Goal: Information Seeking & Learning: Learn about a topic

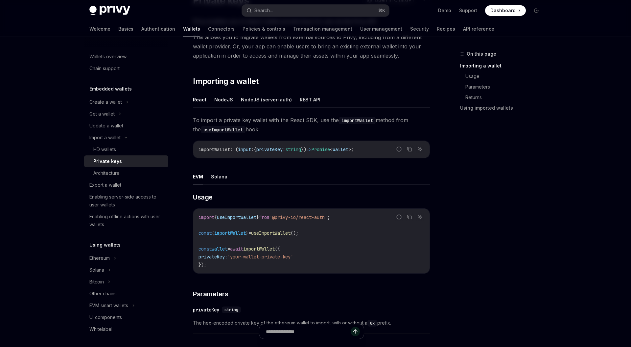
scroll to position [140, 0]
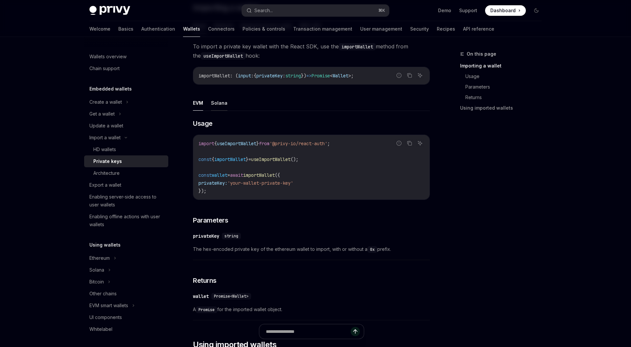
click at [211, 95] on button "Solana" at bounding box center [219, 102] width 16 height 15
click at [217, 102] on button "Solana" at bounding box center [219, 102] width 16 height 15
type textarea "*"
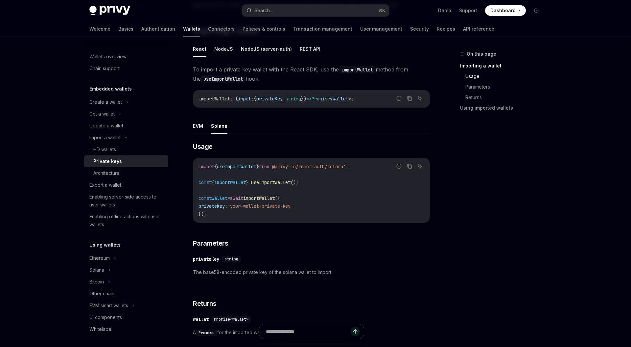
scroll to position [214, 0]
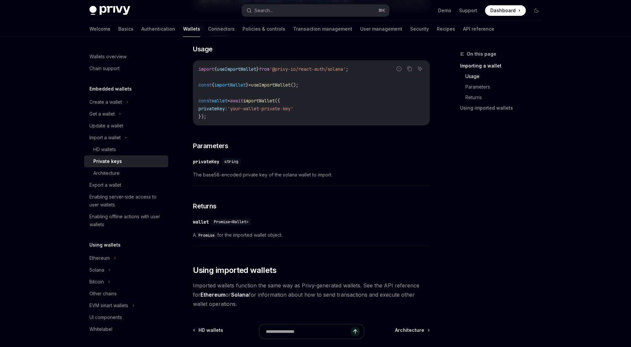
click at [341, 77] on code "import { useImportWallet } from '@privy-io/react-auth/solana' ; const { importW…" at bounding box center [312, 92] width 226 height 55
click at [310, 81] on code "import { useImportWallet } from '@privy-io/react-auth/solana' ; const { importW…" at bounding box center [312, 92] width 226 height 55
click at [299, 82] on span "();" at bounding box center [295, 85] width 8 height 6
click at [297, 128] on div "​ Usage Report incorrect code Copy Ask AI import { useImportWallet } from '@pri…" at bounding box center [311, 146] width 237 height 205
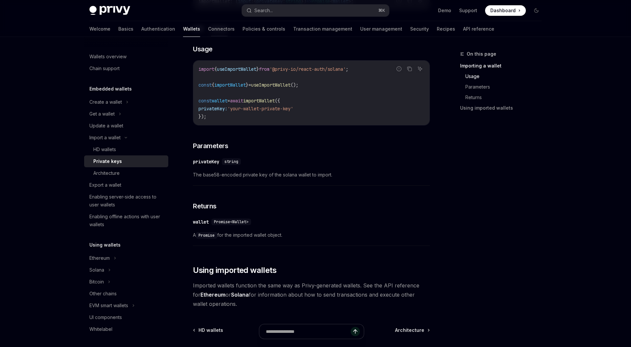
click at [270, 69] on span "from" at bounding box center [264, 69] width 11 height 6
copy code "import { useImportWallet } from '@privy-io/react-auth/solana' ;"
click at [305, 9] on button "Search... ⌘ K" at bounding box center [315, 11] width 147 height 12
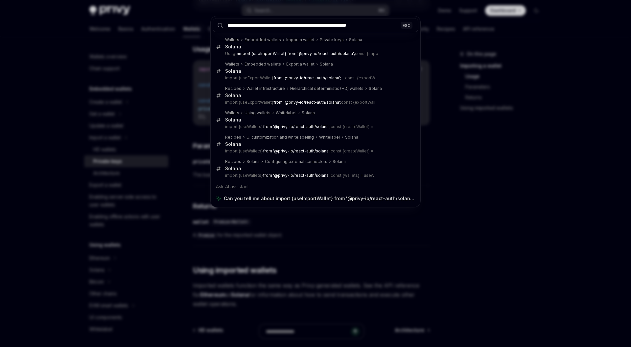
type input "**********"
click at [501, 223] on div "**********" at bounding box center [315, 173] width 631 height 347
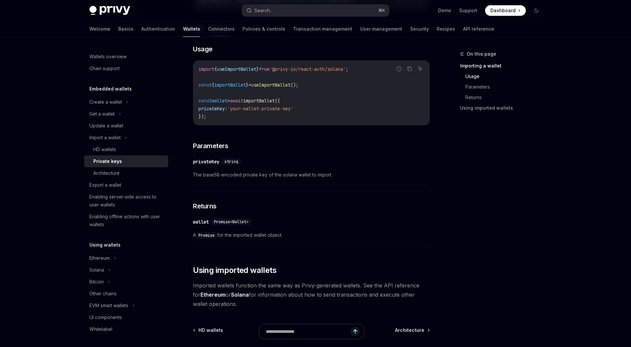
click at [272, 88] on code "import { useImportWallet } from '@privy-io/react-auth/solana' ; const { importW…" at bounding box center [312, 92] width 226 height 55
click at [276, 114] on code "import { useImportWallet } from '@privy-io/react-auth/solana' ; const { importW…" at bounding box center [312, 92] width 226 height 55
click at [228, 107] on span "privateKey:" at bounding box center [213, 109] width 29 height 6
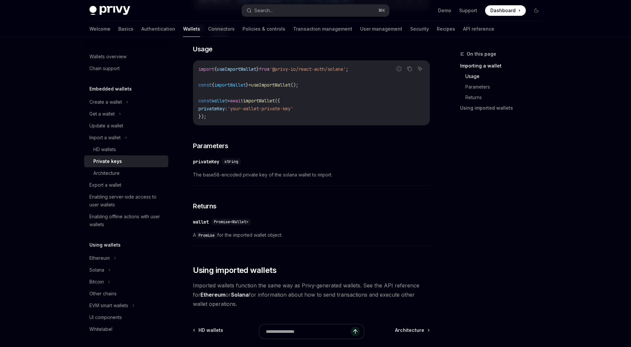
click at [228, 107] on span "privateKey:" at bounding box center [213, 109] width 29 height 6
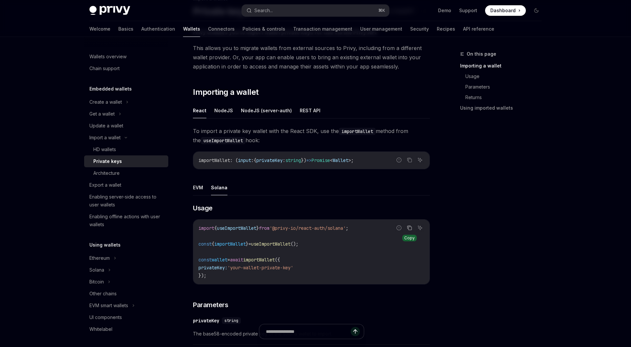
scroll to position [0, 0]
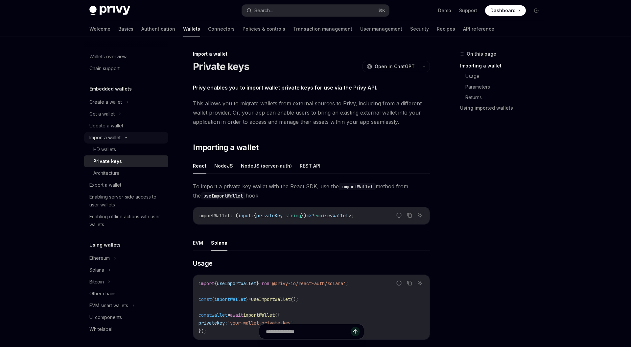
click at [122, 138] on div "Import a wallet" at bounding box center [126, 138] width 84 height 12
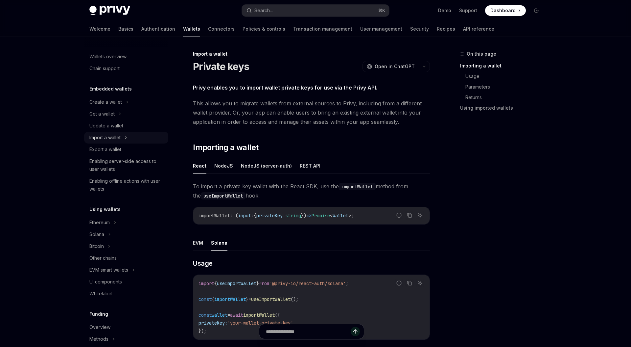
click at [122, 138] on div "Import a wallet" at bounding box center [126, 138] width 84 height 12
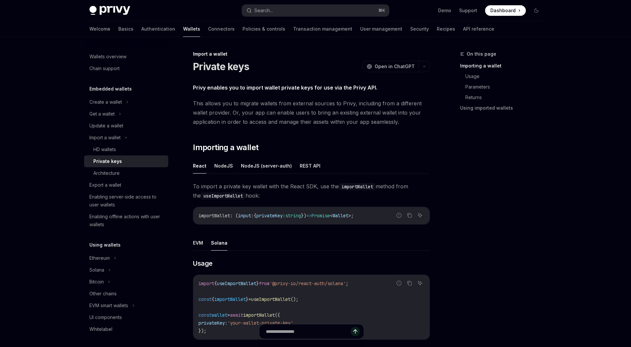
click at [337, 107] on span "This allows you to migrate wallets from external sources to Privy, including fr…" at bounding box center [311, 113] width 237 height 28
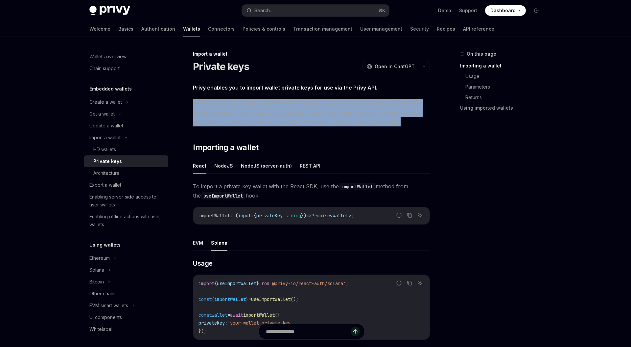
click at [337, 107] on span "This allows you to migrate wallets from external sources to Privy, including fr…" at bounding box center [311, 113] width 237 height 28
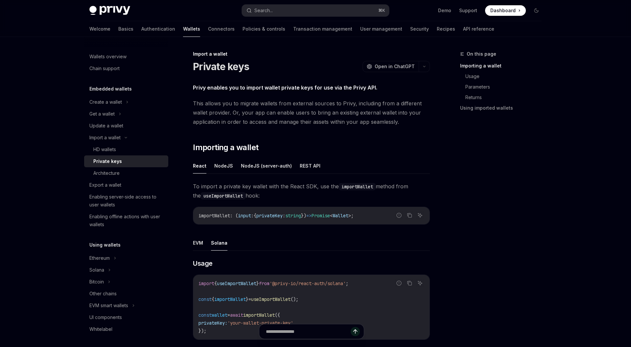
click at [449, 154] on div "On this page Importing a wallet Usage Parameters Returns Using imported wallets" at bounding box center [497, 198] width 100 height 297
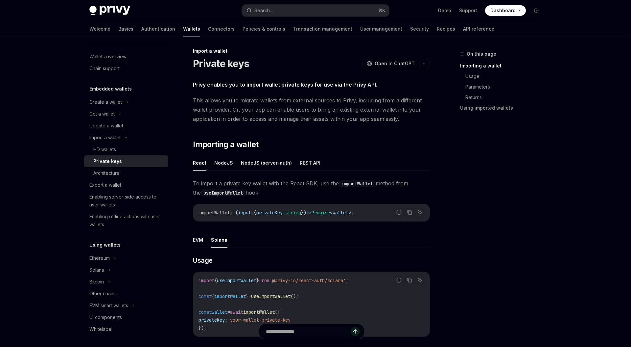
scroll to position [126, 0]
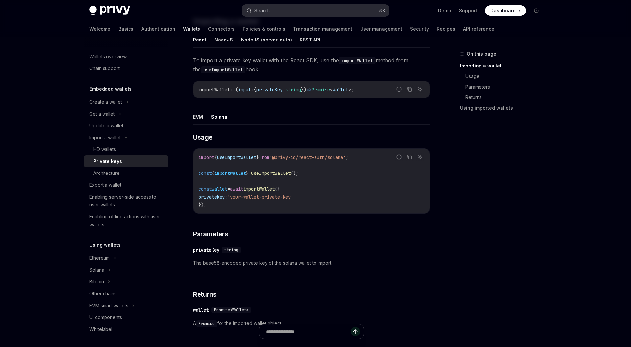
click at [269, 10] on div "Search..." at bounding box center [264, 11] width 18 height 8
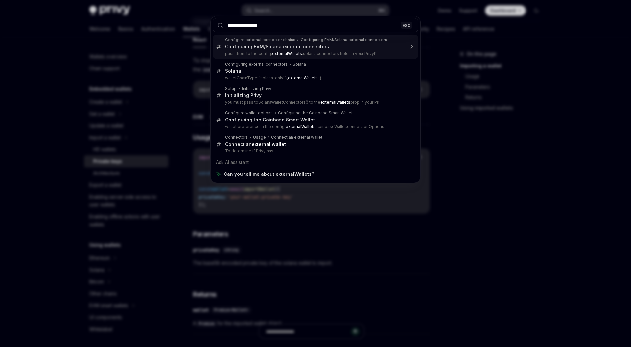
type input "**********"
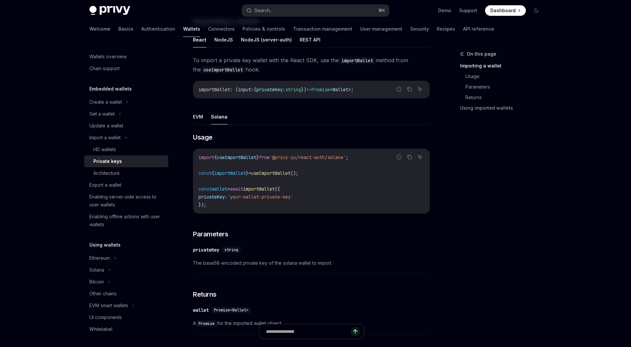
type textarea "*"
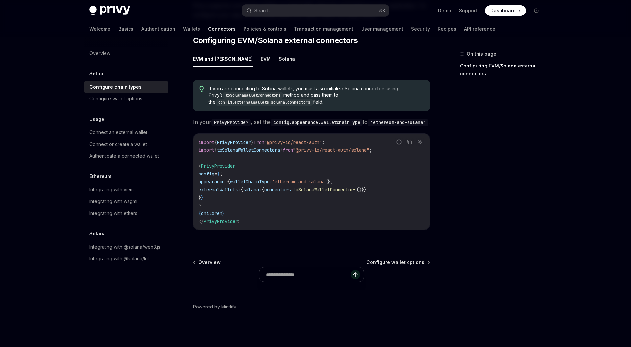
scroll to position [37, 0]
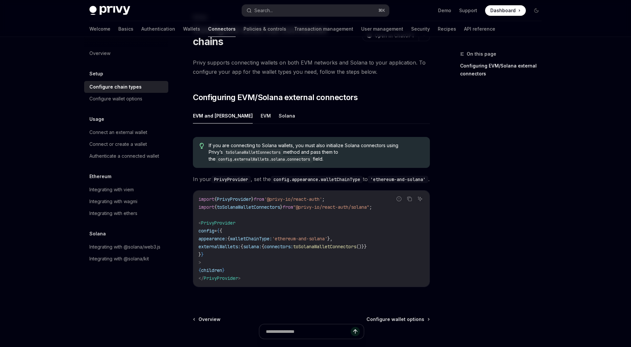
click at [354, 259] on code "import { PrivyProvider } from '@privy-io/react-auth' ; import { toSolanaWalletC…" at bounding box center [312, 238] width 226 height 87
copy span "toSolanaWalletConnectors"
click at [356, 249] on span "toSolanaWalletConnectors" at bounding box center [324, 246] width 63 height 6
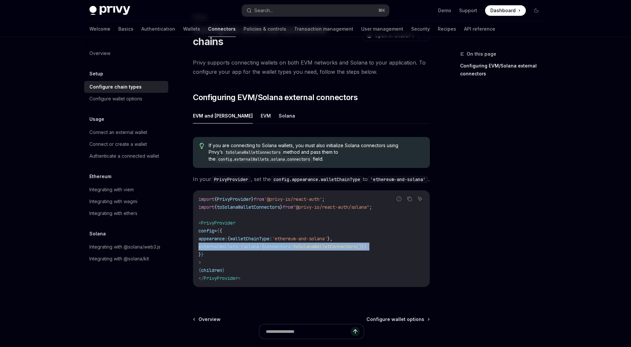
click at [356, 249] on span "toSolanaWalletConnectors" at bounding box center [324, 246] width 63 height 6
copy code "externalWallets: { solana: { connectors: toSolanaWalletConnectors ()}}"
click at [304, 259] on code "import { PrivyProvider } from '@privy-io/react-auth' ; import { toSolanaWalletC…" at bounding box center [312, 238] width 226 height 87
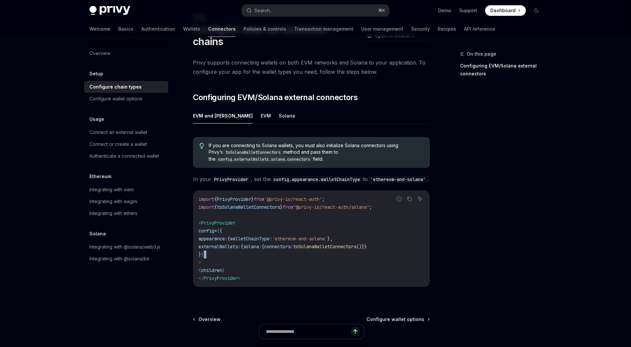
click at [304, 259] on code "import { PrivyProvider } from '@privy-io/react-auth' ; import { toSolanaWalletC…" at bounding box center [312, 238] width 226 height 87
click at [293, 249] on span "connectors:" at bounding box center [278, 246] width 29 height 6
click at [344, 249] on span "toSolanaWalletConnectors" at bounding box center [324, 246] width 63 height 6
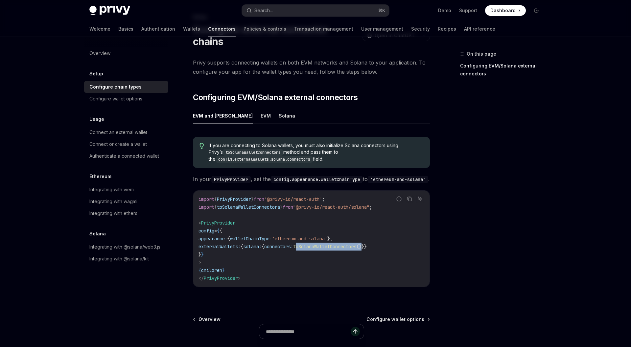
drag, startPoint x: 389, startPoint y: 257, endPoint x: 317, endPoint y: 256, distance: 72.0
click at [317, 249] on span "externalWallets: { solana: { connectors: toSolanaWalletConnectors ()}}" at bounding box center [283, 246] width 168 height 6
copy span "toSolanaWalletConnectors ()"
click at [276, 210] on span "toSolanaWalletConnectors" at bounding box center [248, 207] width 63 height 6
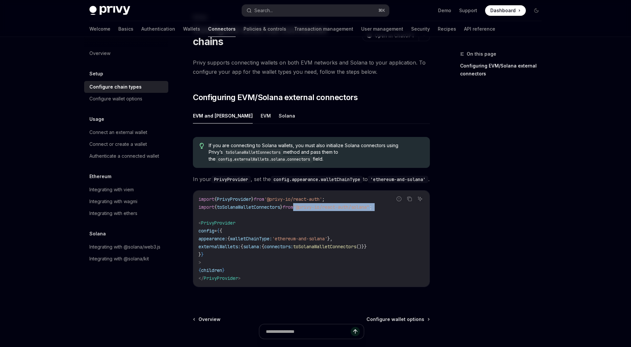
drag, startPoint x: 303, startPoint y: 219, endPoint x: 415, endPoint y: 223, distance: 111.9
click at [415, 223] on code "import { PrivyProvider } from '@privy-io/react-auth' ; import { toSolanaWalletC…" at bounding box center [312, 238] width 226 height 87
click at [365, 236] on code "import { PrivyProvider } from '@privy-io/react-auth' ; import { toSolanaWalletC…" at bounding box center [312, 238] width 226 height 87
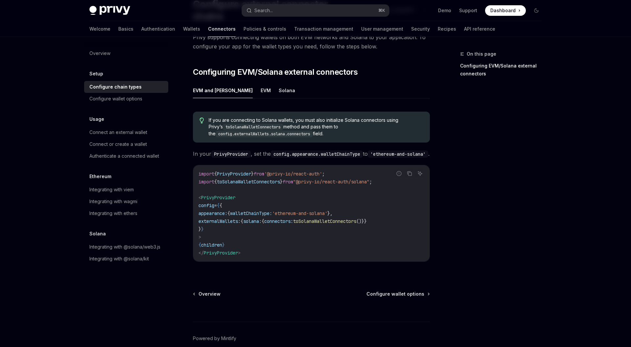
scroll to position [103, 0]
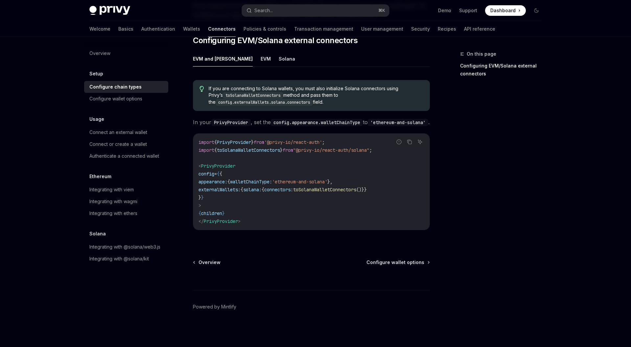
click at [280, 153] on span "toSolanaWalletConnectors" at bounding box center [248, 150] width 63 height 6
click at [283, 153] on code "import { PrivyProvider } from '@privy-io/react-auth' ; import { toSolanaWalletC…" at bounding box center [312, 181] width 226 height 87
click at [280, 152] on span "toSolanaWalletConnectors" at bounding box center [248, 150] width 63 height 6
copy span "toSolanaWalletConnectors"
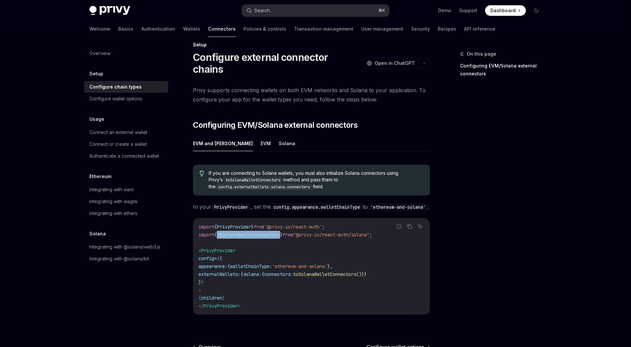
scroll to position [0, 0]
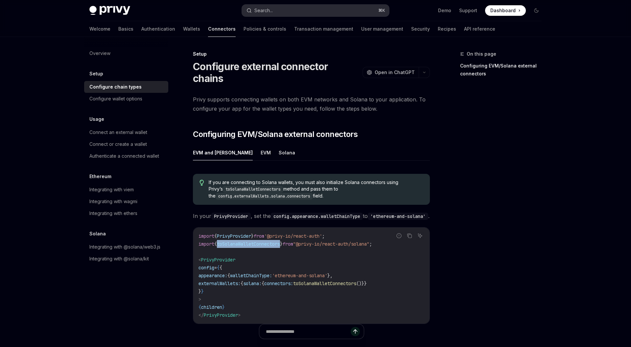
click at [291, 12] on button "Search... ⌘ K" at bounding box center [315, 11] width 147 height 12
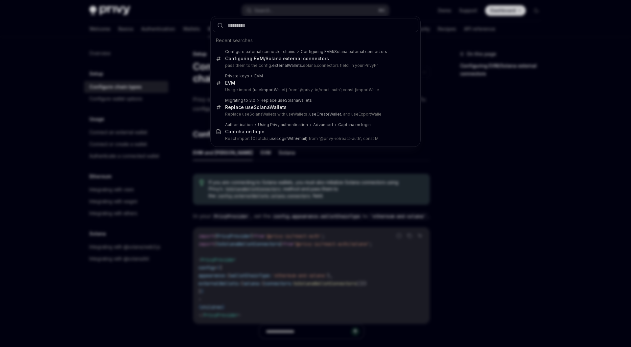
type input "**********"
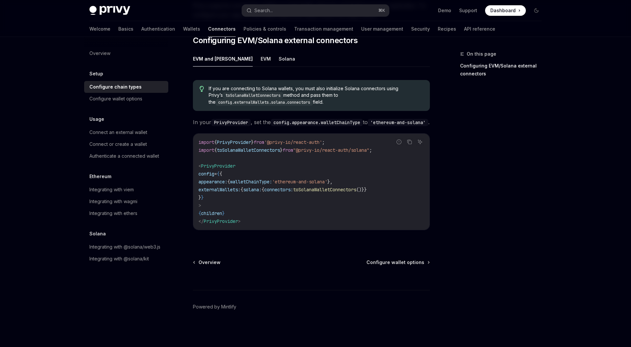
scroll to position [103, 0]
click at [262, 190] on span "solana:" at bounding box center [252, 189] width 18 height 6
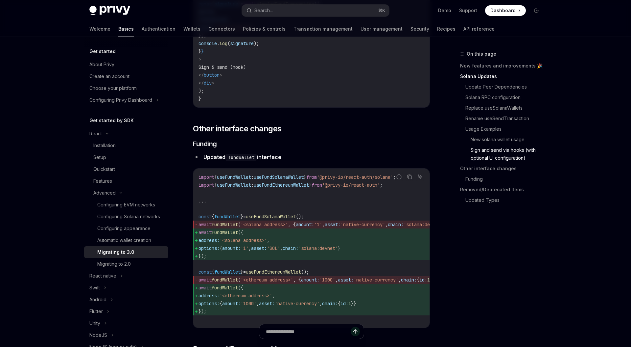
click at [521, 252] on div "On this page New features and improvements 🎉 Solana Updates Update Peer Depende…" at bounding box center [497, 198] width 100 height 297
